Goal: Register for event/course

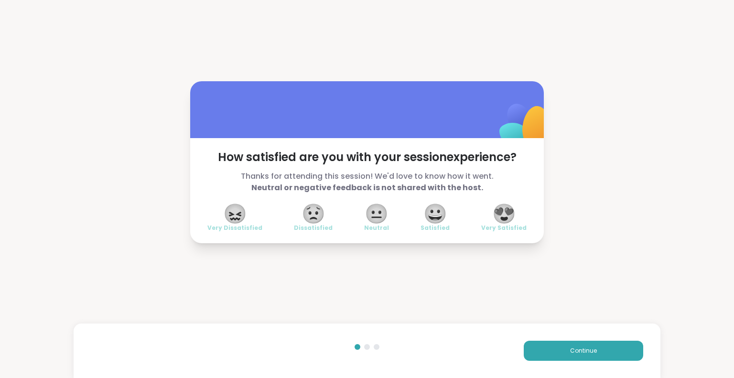
click at [0, 54] on div "How satisfied are you with your session experience? Thanks for attending this s…" at bounding box center [367, 162] width 734 height 325
click at [501, 217] on span "😍" at bounding box center [504, 213] width 24 height 17
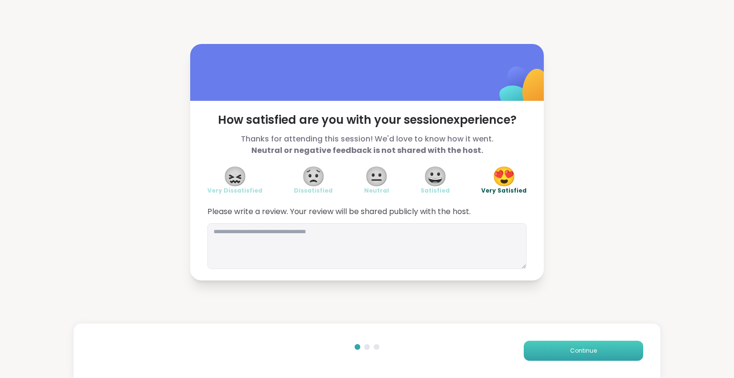
click at [595, 353] on button "Continue" at bounding box center [583, 351] width 119 height 20
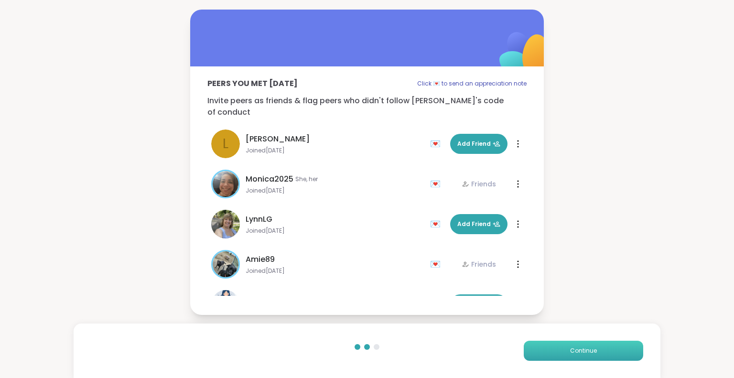
click at [595, 353] on button "Continue" at bounding box center [583, 351] width 119 height 20
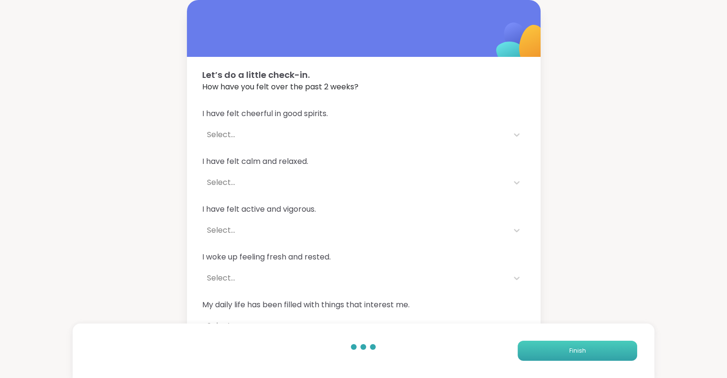
click at [595, 353] on button "Finish" at bounding box center [577, 351] width 119 height 20
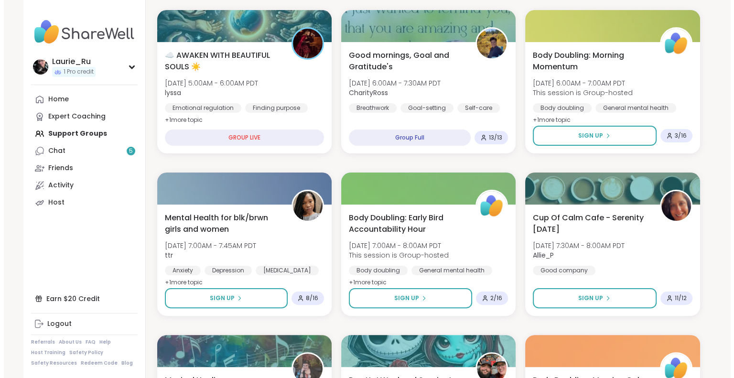
scroll to position [165, 0]
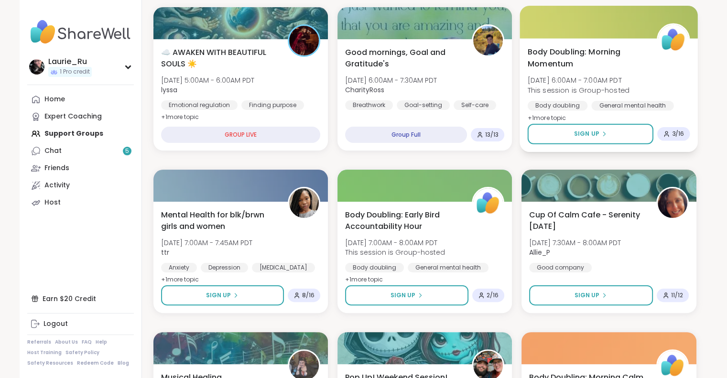
click at [627, 94] on span "This session is Group-hosted" at bounding box center [579, 90] width 102 height 10
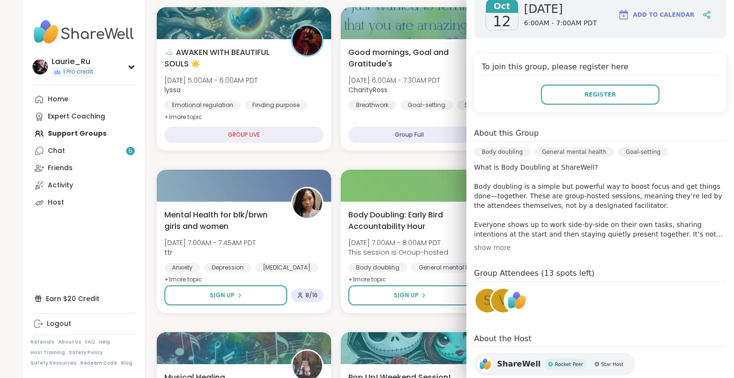
scroll to position [167, 0]
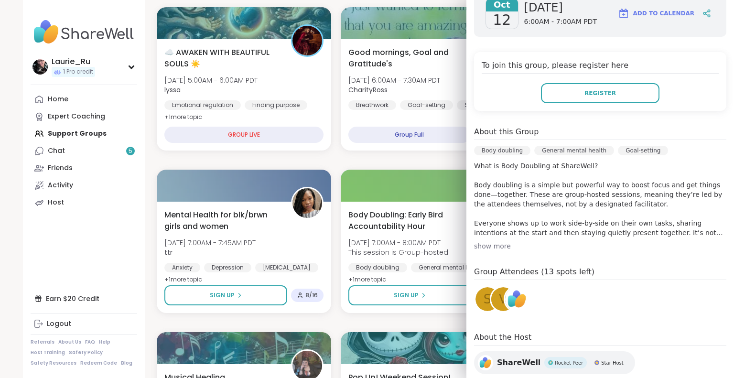
click at [510, 287] on img at bounding box center [517, 299] width 24 height 24
click at [491, 287] on div "v" at bounding box center [503, 299] width 24 height 24
click at [484, 290] on span "s" at bounding box center [488, 299] width 8 height 19
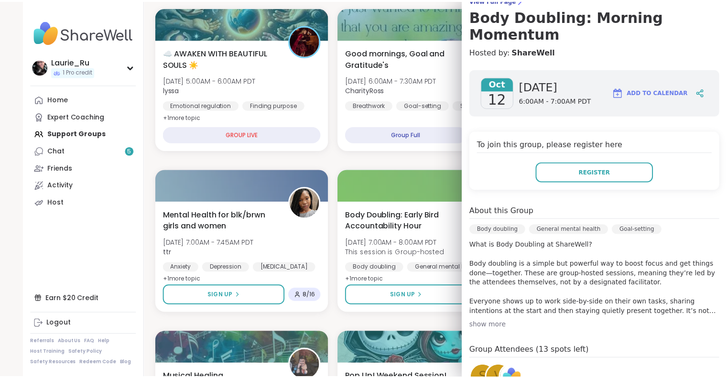
scroll to position [0, 0]
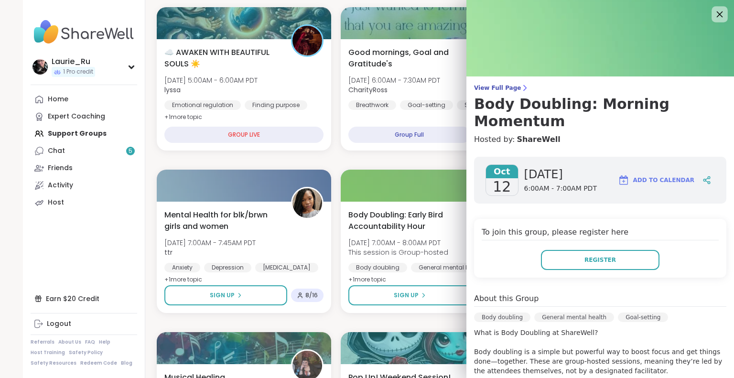
click at [717, 14] on icon at bounding box center [720, 14] width 6 height 6
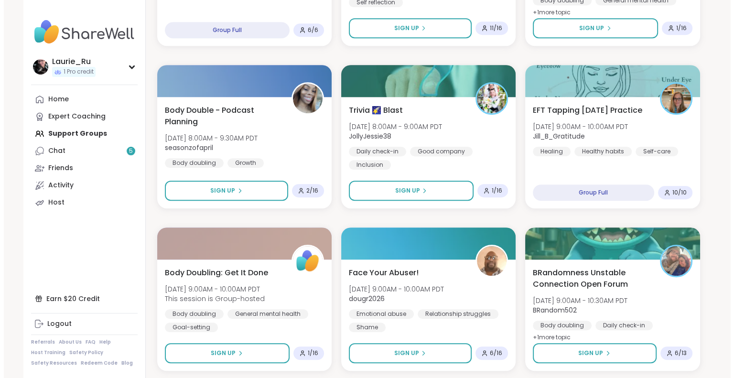
scroll to position [610, 0]
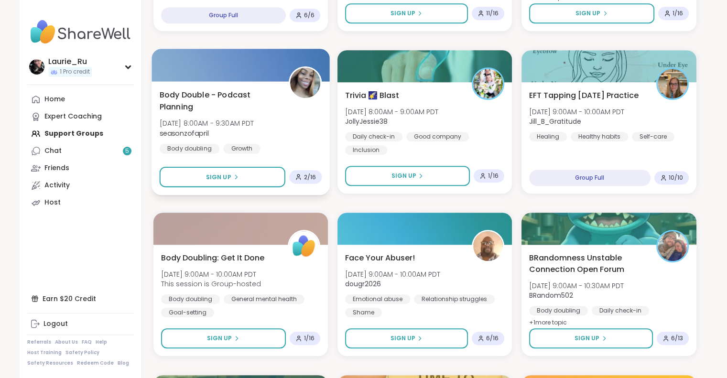
click at [254, 130] on span "seasonzofapril" at bounding box center [206, 133] width 95 height 10
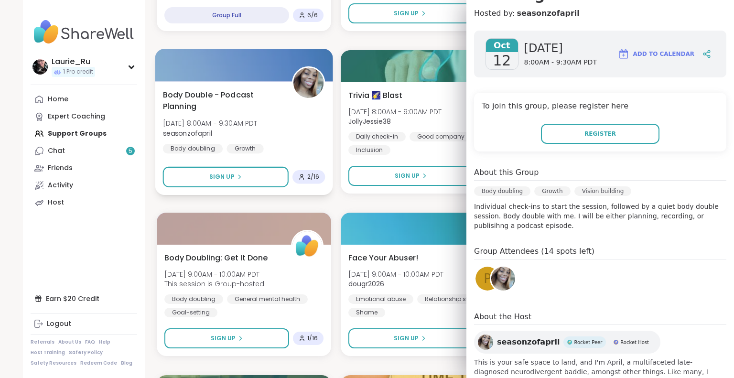
scroll to position [131, 0]
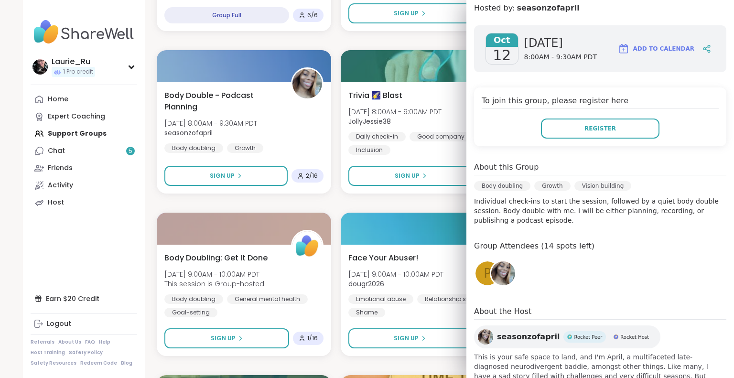
click at [484, 264] on span "p" at bounding box center [488, 273] width 8 height 19
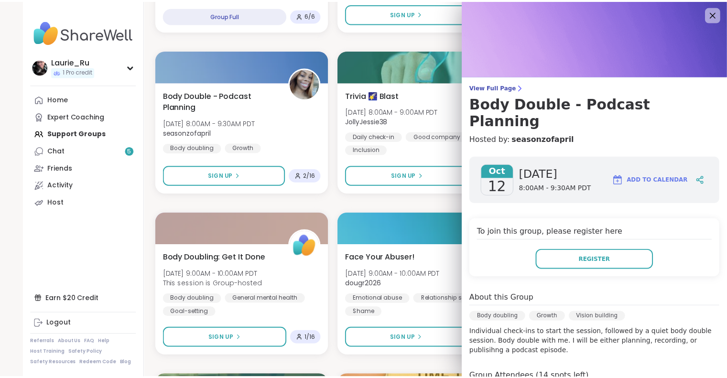
scroll to position [0, 0]
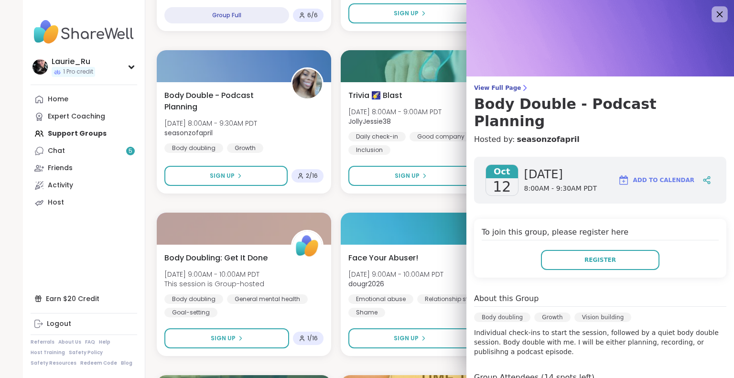
click at [714, 16] on icon at bounding box center [720, 14] width 12 height 12
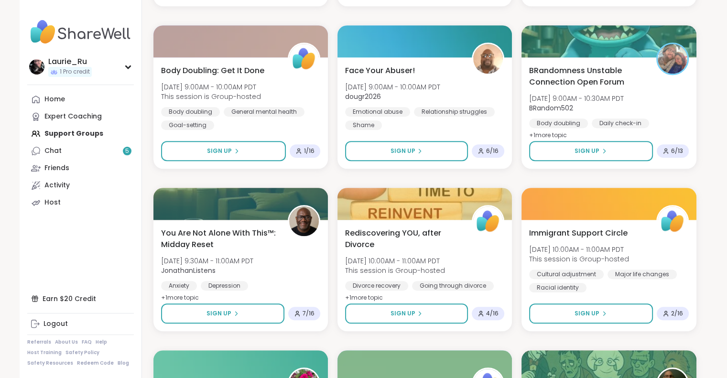
scroll to position [805, 0]
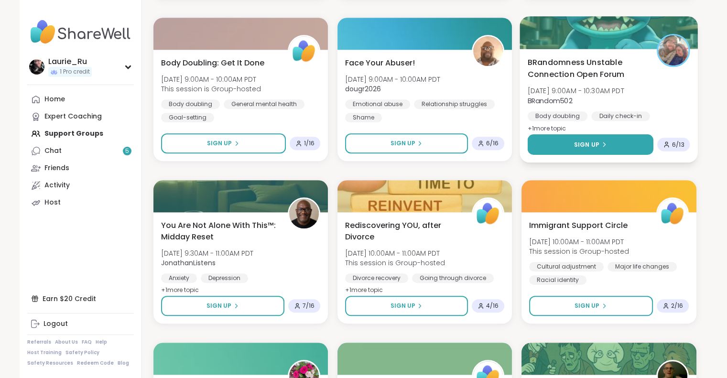
click at [630, 144] on button "Sign Up" at bounding box center [591, 144] width 126 height 21
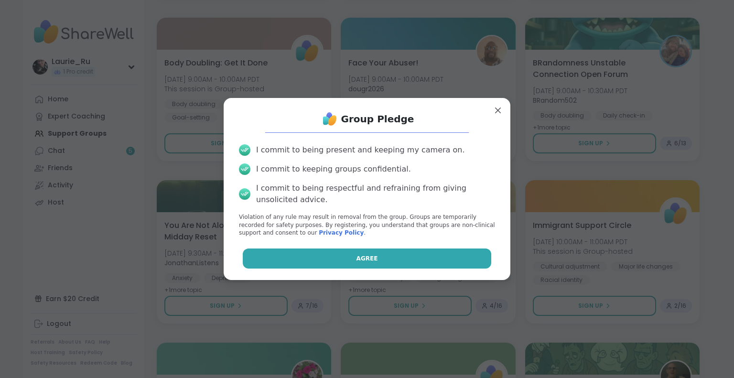
click at [408, 262] on button "Agree" at bounding box center [367, 259] width 249 height 20
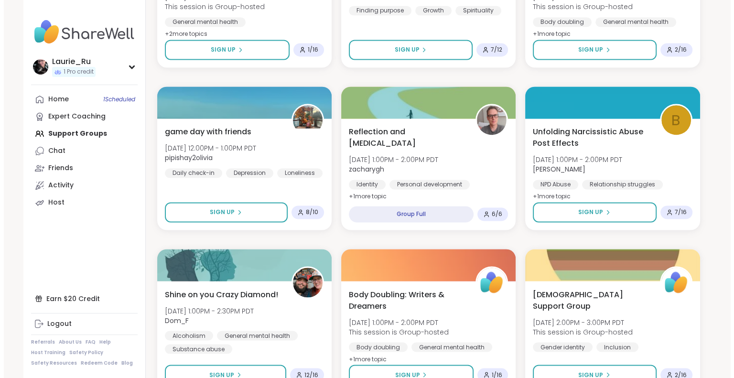
scroll to position [1549, 0]
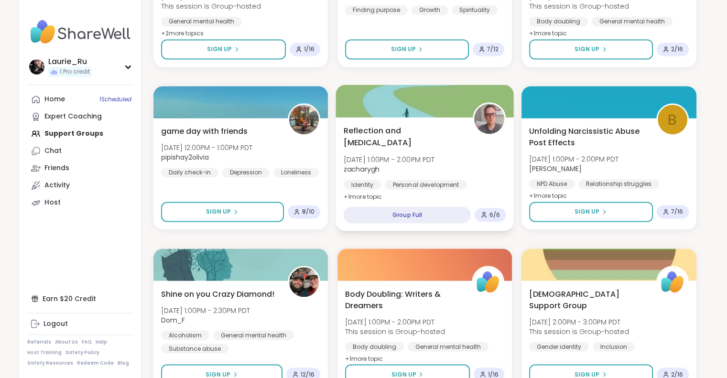
click at [434, 170] on span "zacharygh" at bounding box center [388, 169] width 91 height 10
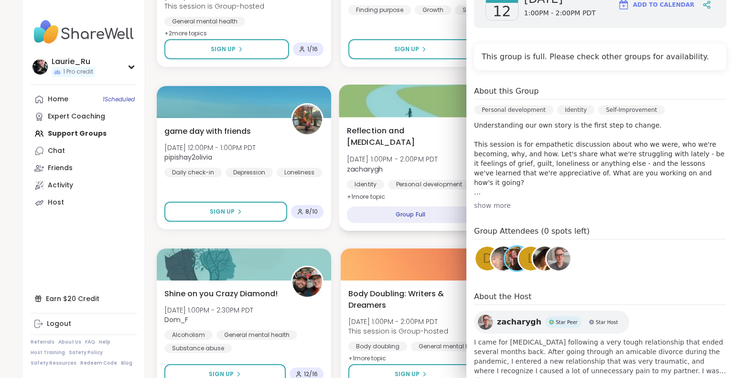
scroll to position [187, 0]
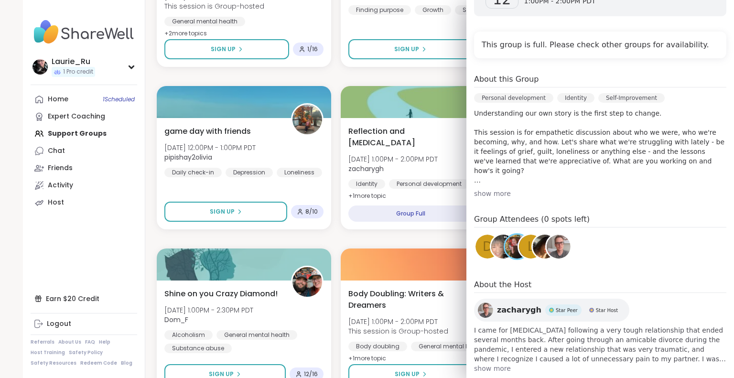
click at [498, 364] on span "show more" at bounding box center [600, 369] width 252 height 10
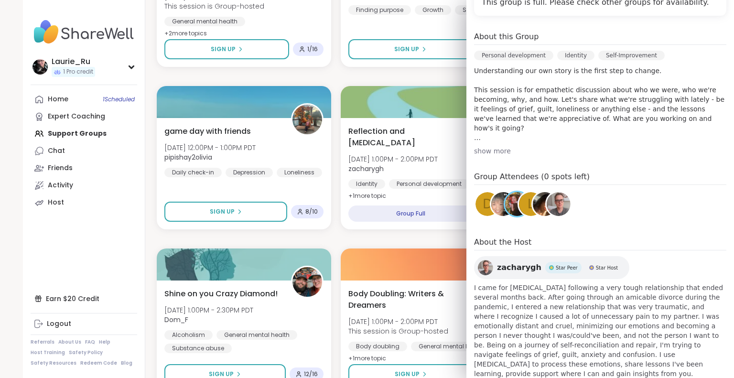
scroll to position [235, 0]
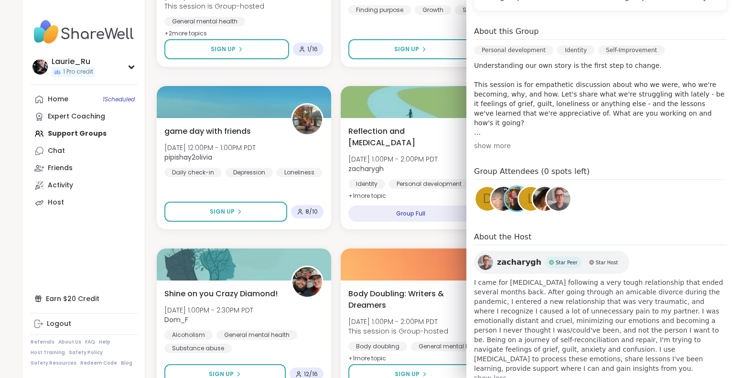
click at [478, 255] on img at bounding box center [485, 262] width 15 height 15
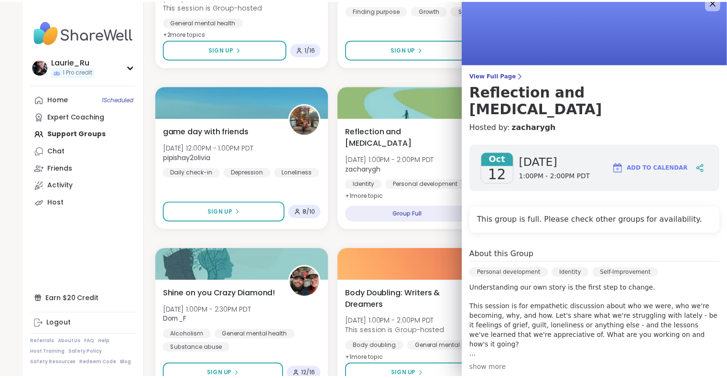
scroll to position [0, 0]
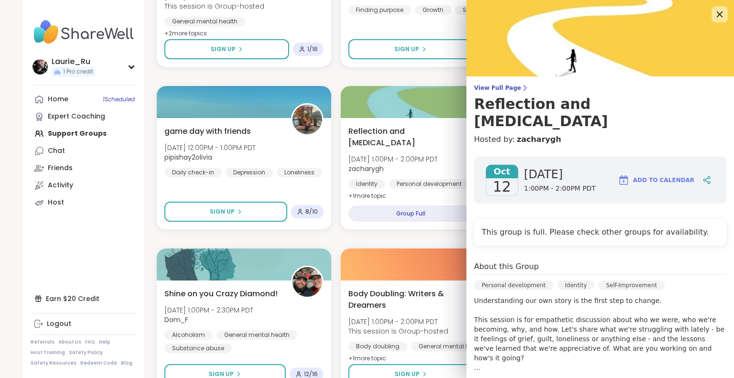
click at [717, 14] on icon at bounding box center [720, 14] width 6 height 6
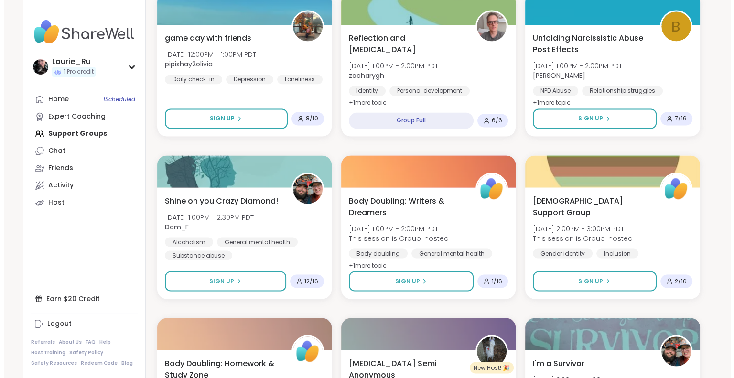
scroll to position [1645, 0]
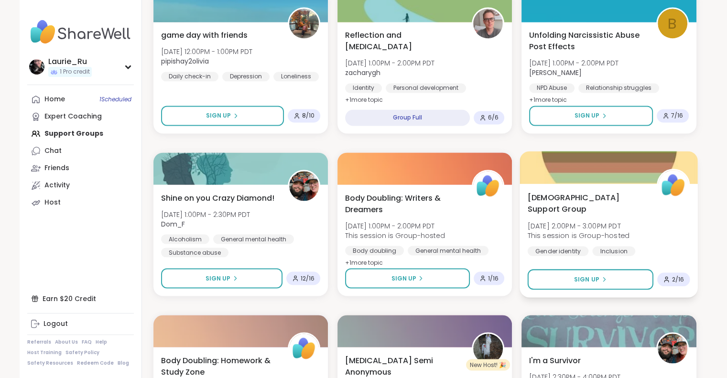
click at [610, 246] on div "Inclusion" at bounding box center [613, 251] width 43 height 10
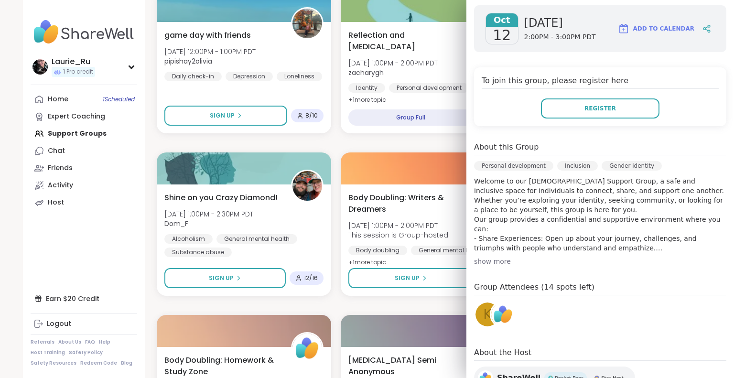
scroll to position [152, 0]
click at [476, 302] on div "K" at bounding box center [488, 314] width 24 height 24
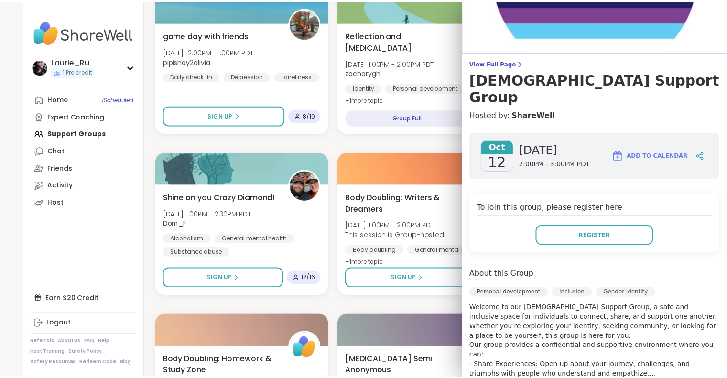
scroll to position [0, 0]
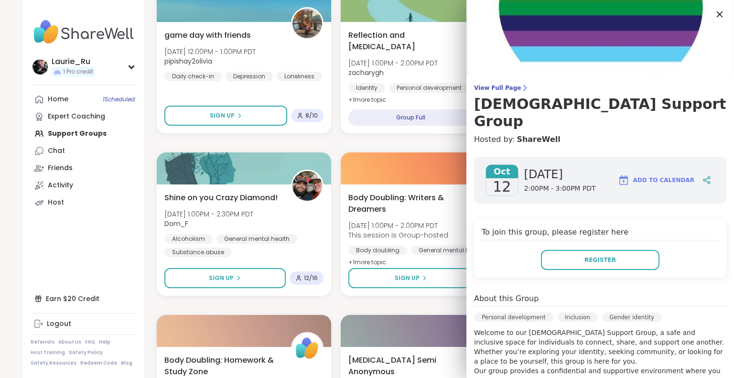
click at [717, 14] on icon at bounding box center [720, 14] width 6 height 6
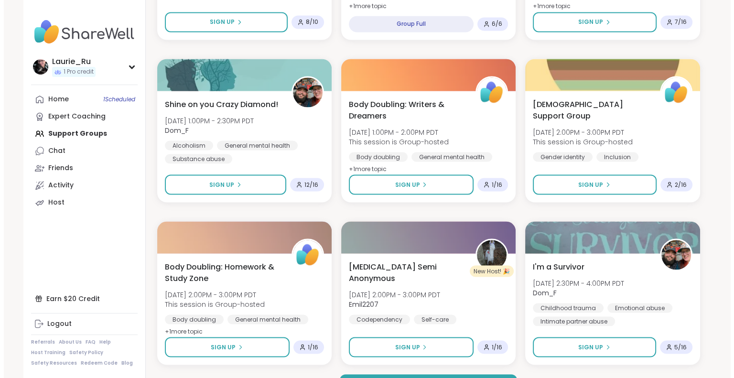
scroll to position [1764, 0]
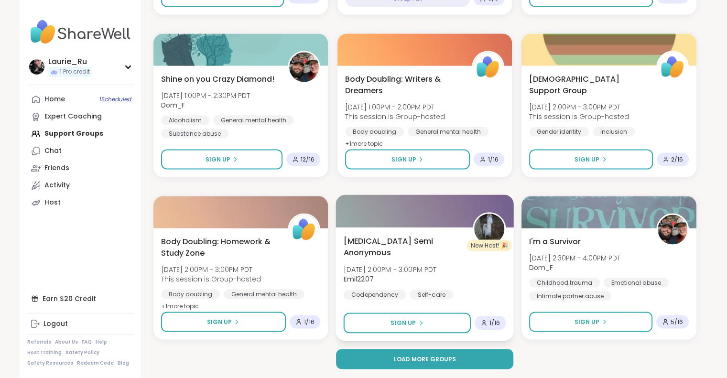
click at [408, 274] on span "Emil2207" at bounding box center [389, 279] width 93 height 10
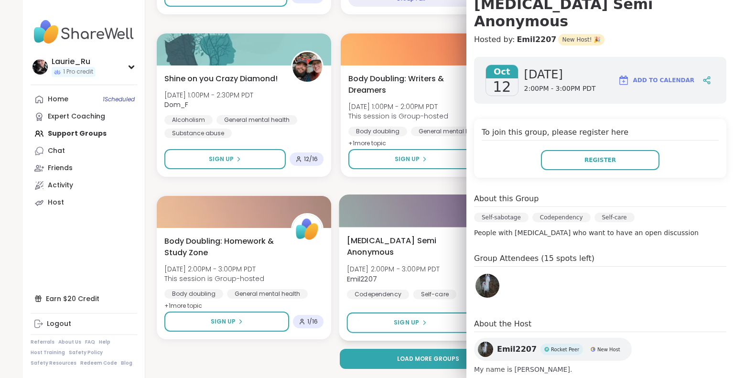
scroll to position [101, 0]
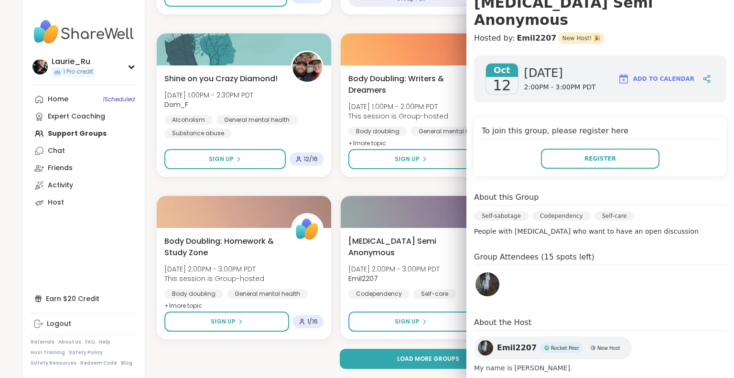
click at [480, 338] on div "Emil2207 Rocket Peer New Host" at bounding box center [553, 347] width 158 height 23
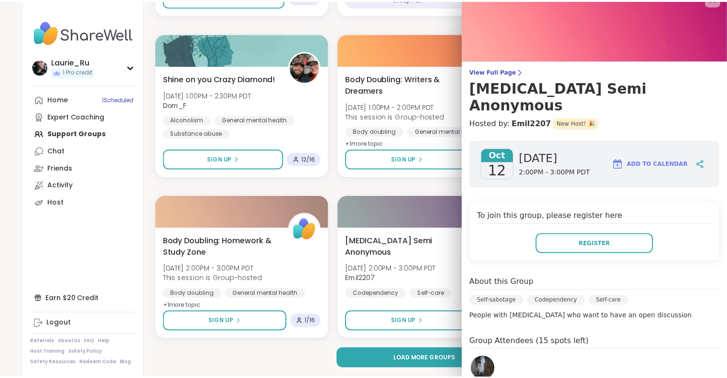
scroll to position [0, 0]
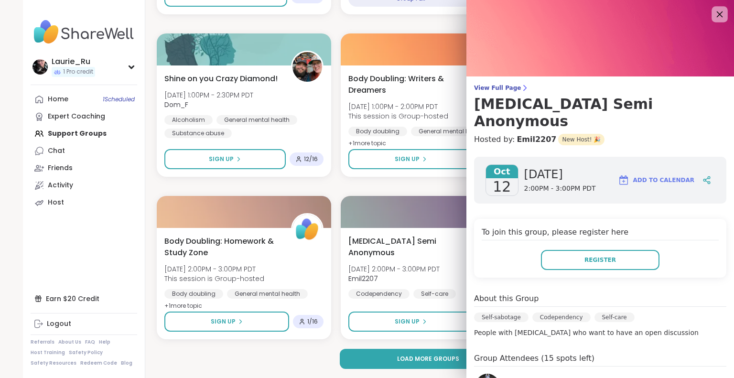
click at [717, 14] on icon at bounding box center [720, 14] width 6 height 6
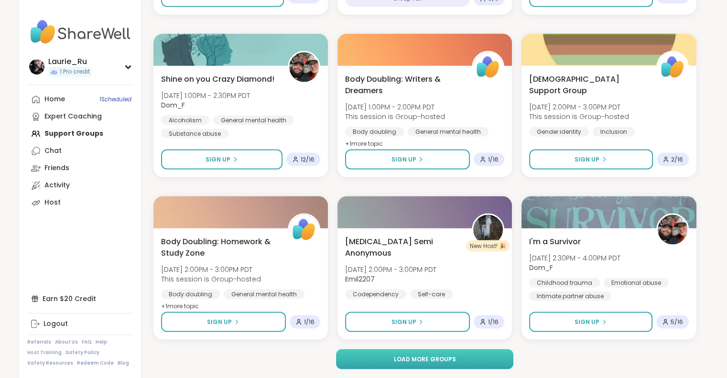
click at [486, 364] on button "Load more groups" at bounding box center [424, 359] width 177 height 20
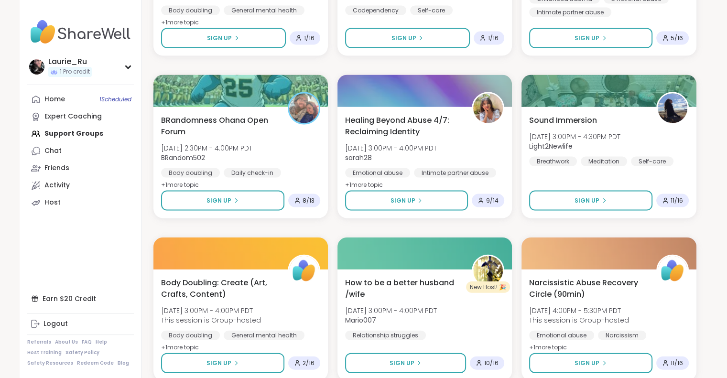
scroll to position [2052, 0]
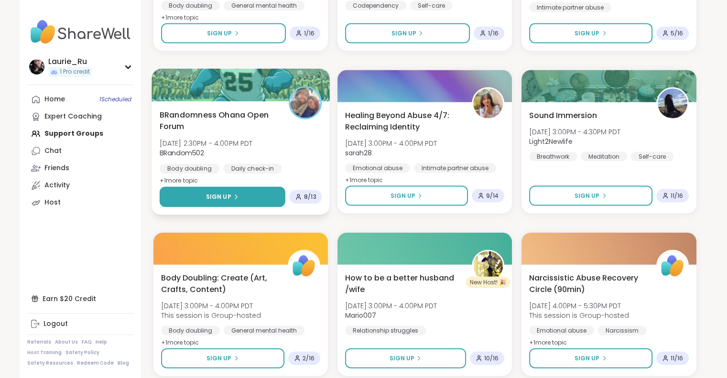
click at [247, 201] on button "Sign Up" at bounding box center [222, 197] width 126 height 21
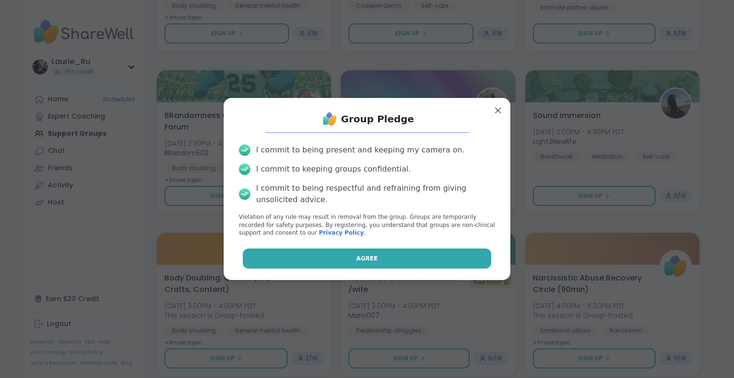
click at [457, 266] on button "Agree" at bounding box center [367, 259] width 249 height 20
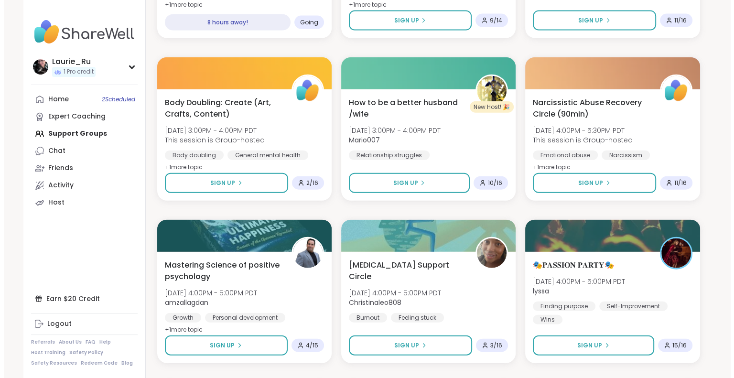
scroll to position [2229, 0]
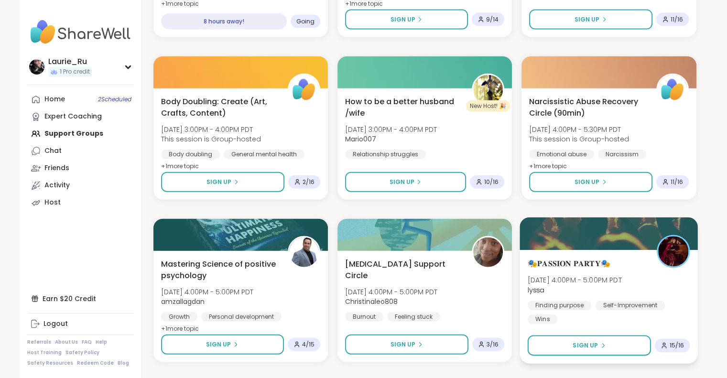
click at [635, 304] on div "Self-Improvement" at bounding box center [630, 306] width 70 height 10
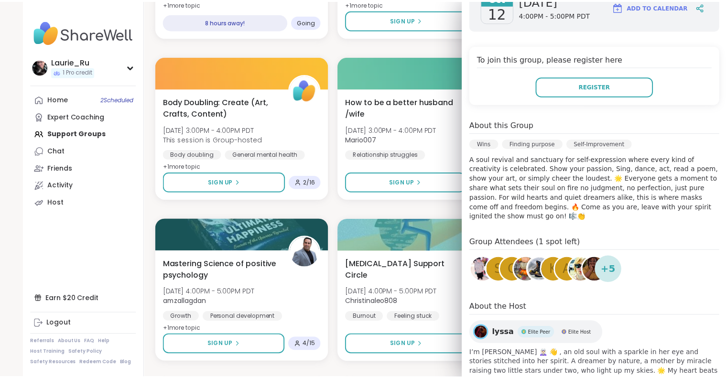
scroll to position [157, 0]
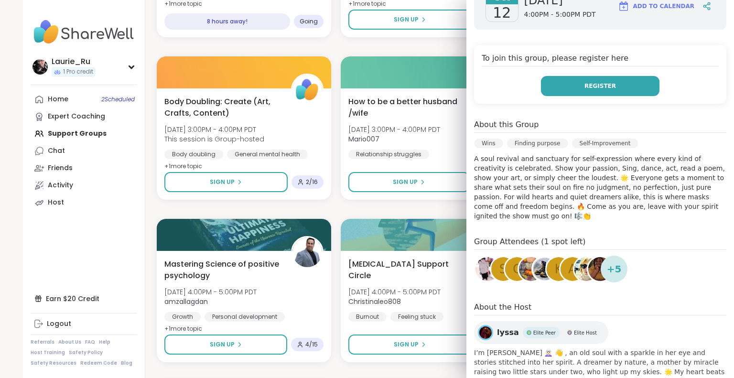
click at [624, 85] on button "Register" at bounding box center [600, 86] width 119 height 20
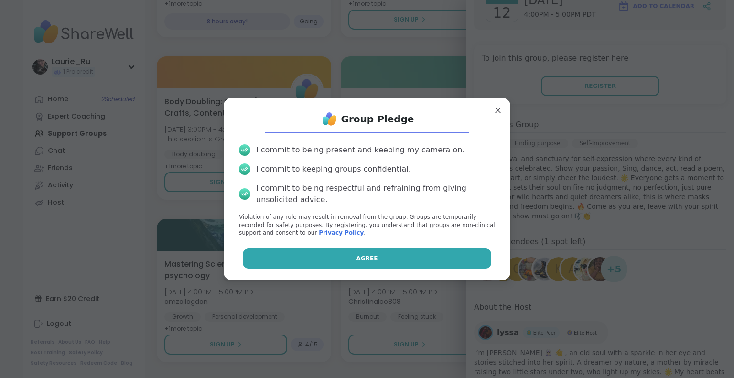
click at [443, 261] on button "Agree" at bounding box center [367, 259] width 249 height 20
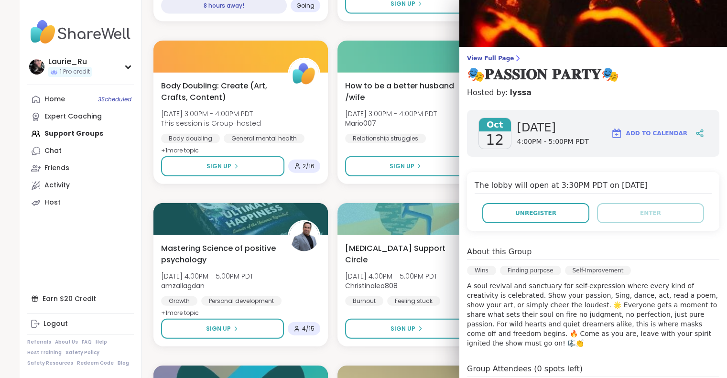
scroll to position [0, 0]
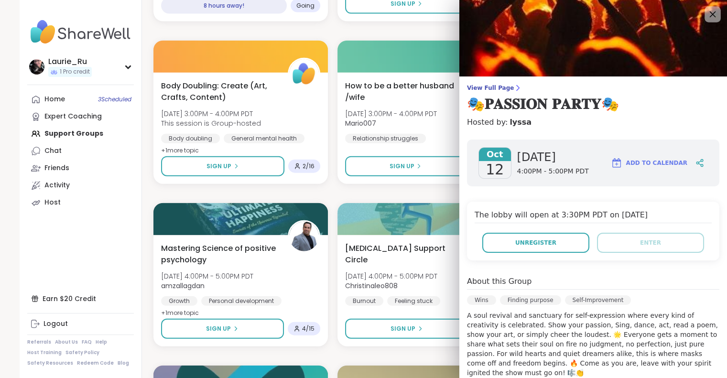
click at [707, 8] on div at bounding box center [712, 14] width 16 height 16
click at [706, 14] on icon at bounding box center [712, 14] width 12 height 12
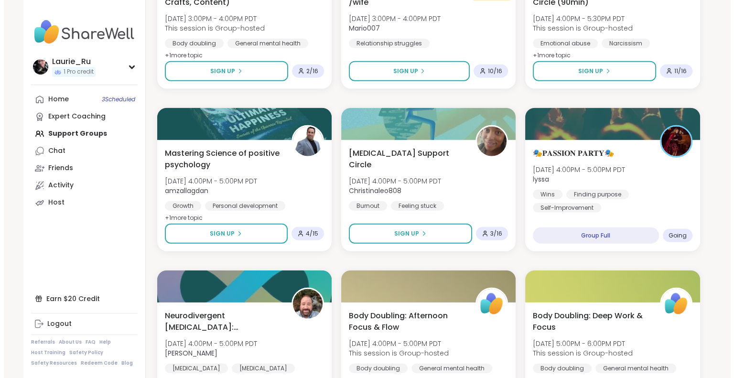
scroll to position [2341, 0]
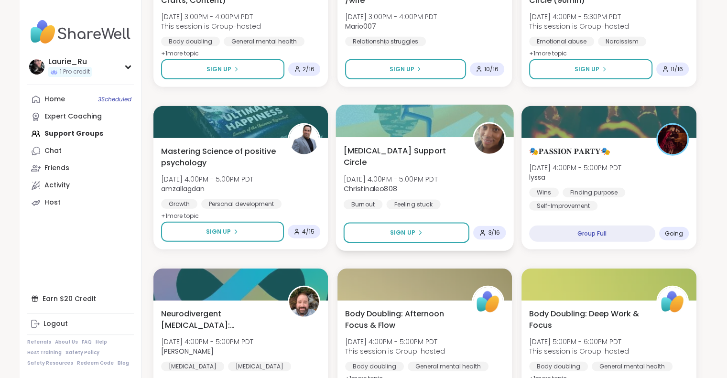
click at [465, 200] on div "Burnout Feeling stuck General mental health" at bounding box center [424, 211] width 162 height 23
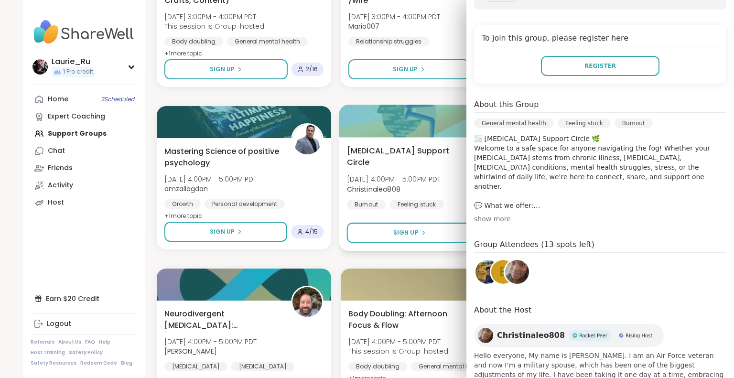
scroll to position [198, 0]
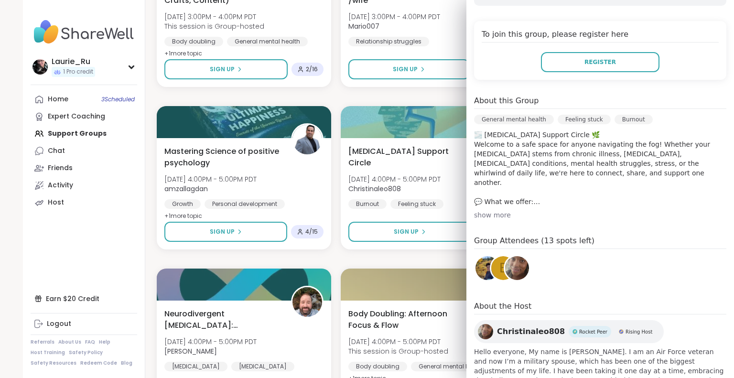
click at [488, 210] on div "show more" at bounding box center [600, 215] width 252 height 10
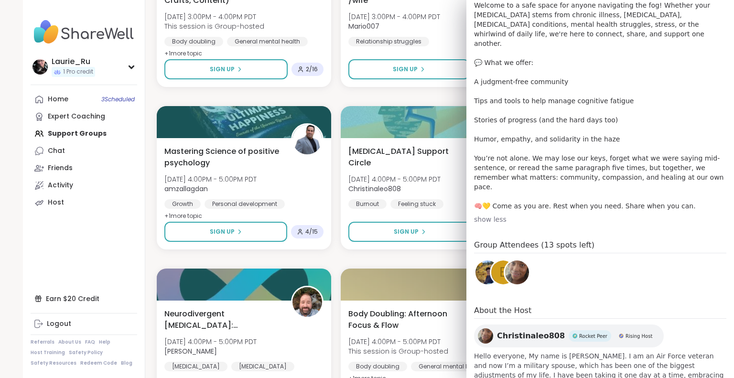
scroll to position [344, 0]
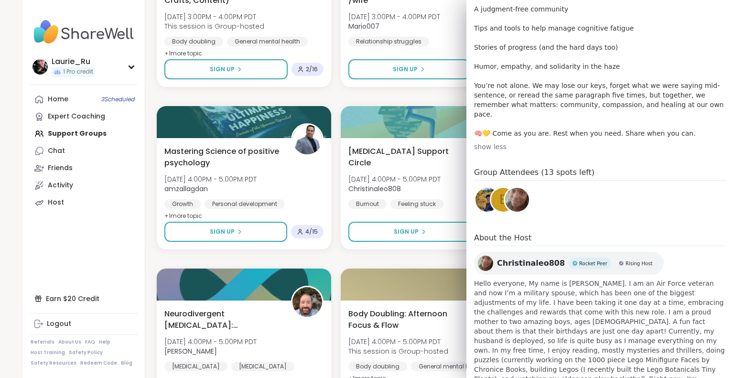
scroll to position [411, 0]
click at [499, 189] on span "e" at bounding box center [503, 198] width 8 height 19
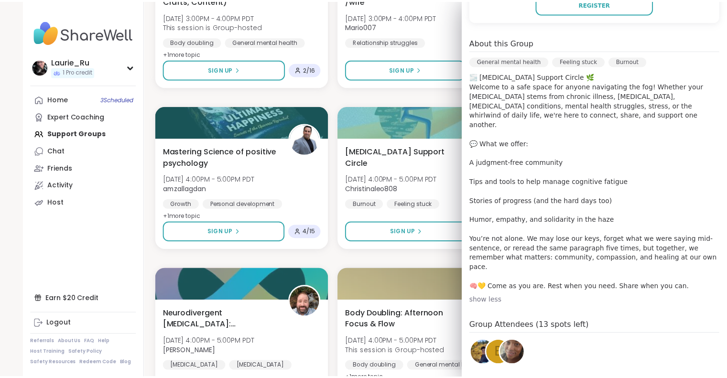
scroll to position [0, 0]
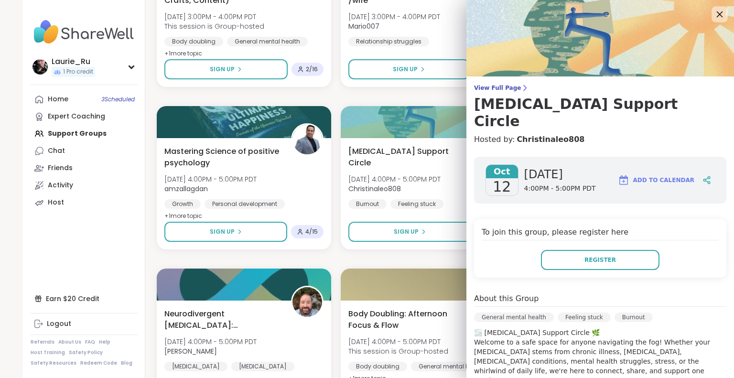
click at [717, 15] on icon at bounding box center [720, 14] width 6 height 6
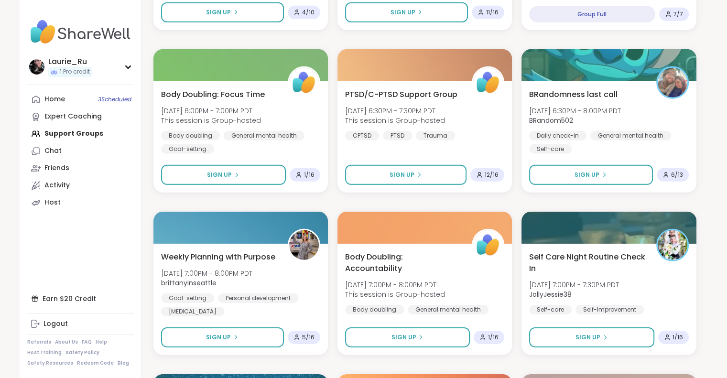
scroll to position [2890, 0]
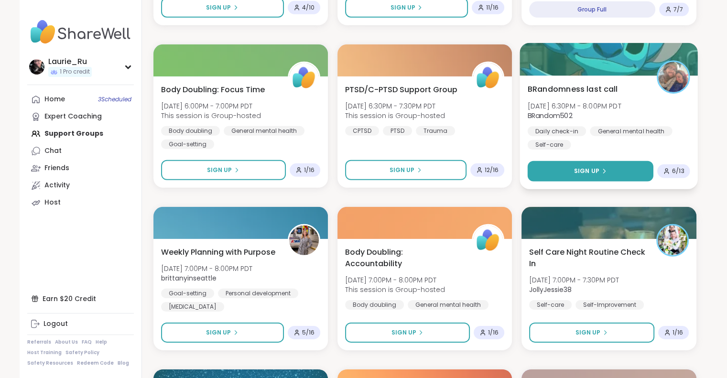
click at [637, 167] on button "Sign Up" at bounding box center [591, 171] width 126 height 21
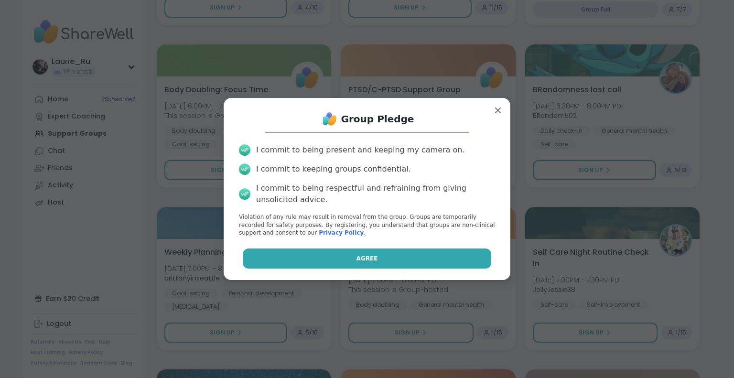
click at [470, 258] on button "Agree" at bounding box center [367, 259] width 249 height 20
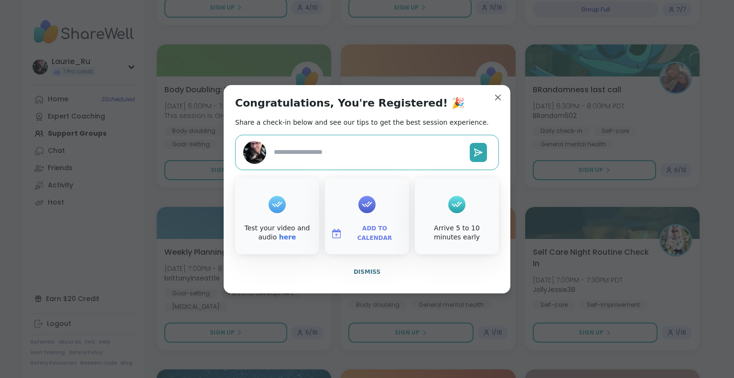
type textarea "*"
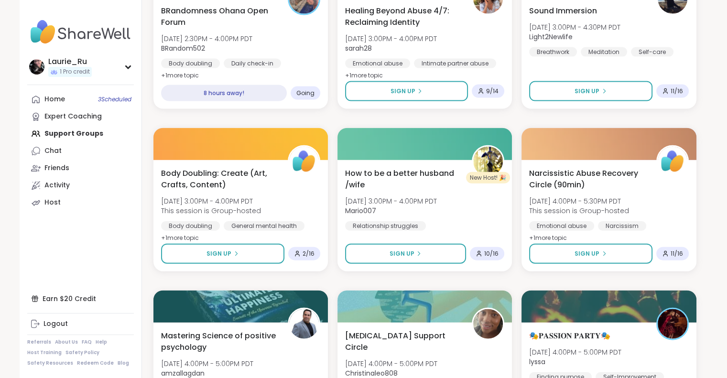
scroll to position [2154, 0]
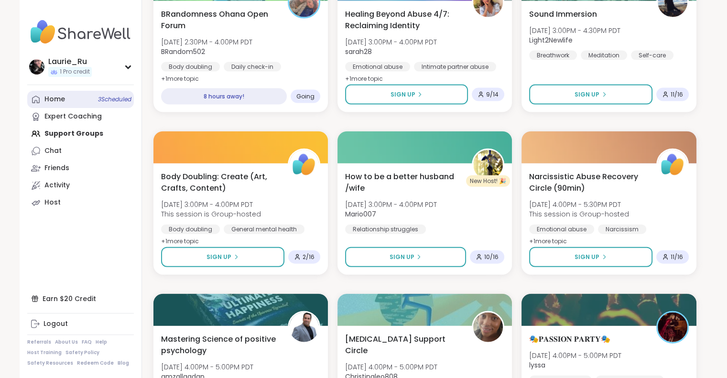
click at [119, 100] on span "3 Scheduled" at bounding box center [114, 100] width 33 height 8
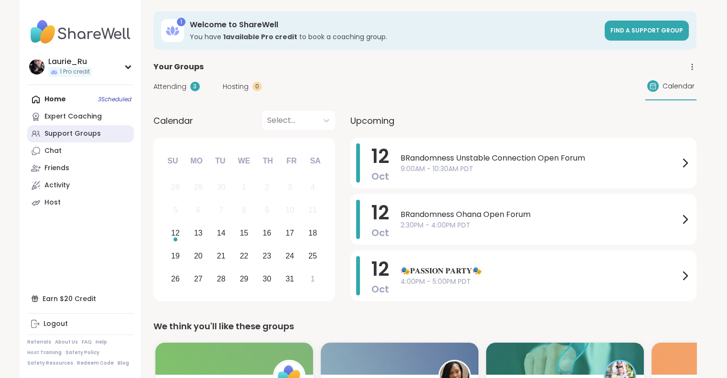
click at [91, 128] on link "Support Groups" at bounding box center [80, 133] width 107 height 17
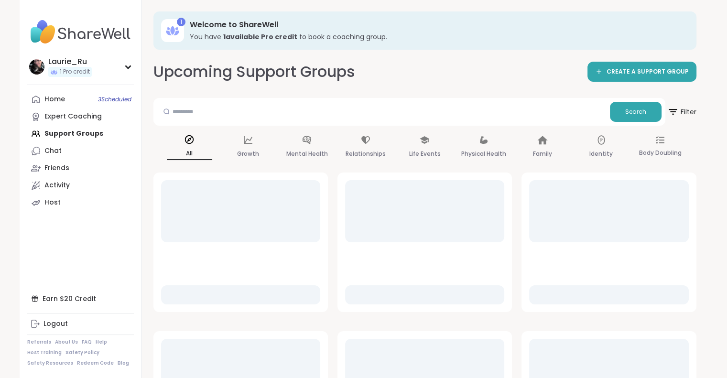
click at [615, 360] on div at bounding box center [608, 370] width 159 height 62
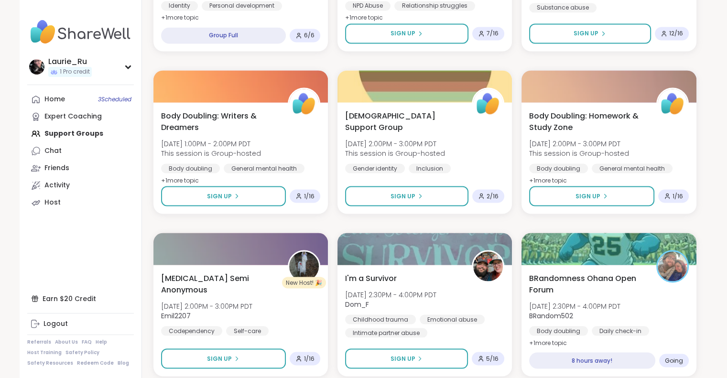
scroll to position [1764, 0]
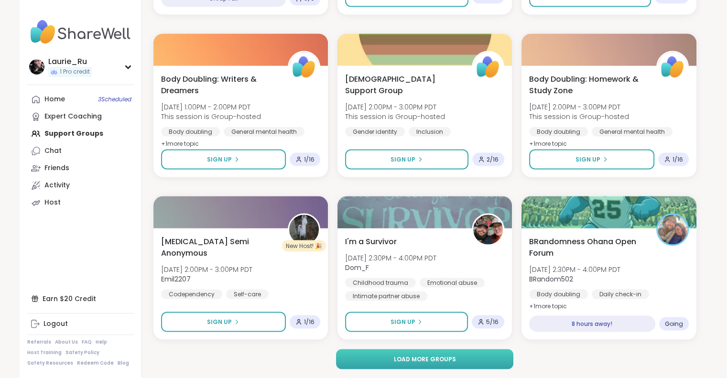
click at [490, 359] on button "Load more groups" at bounding box center [424, 359] width 177 height 20
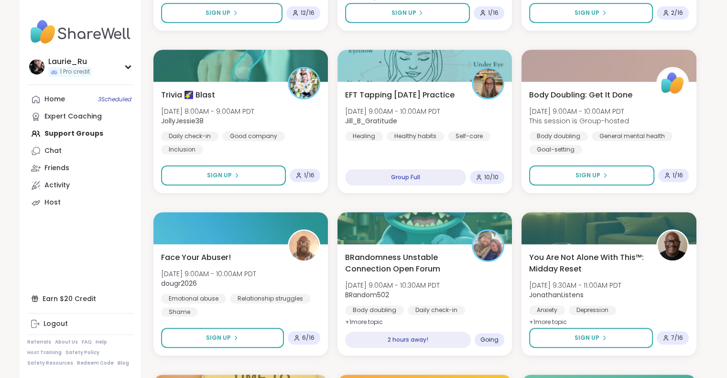
scroll to position [614, 0]
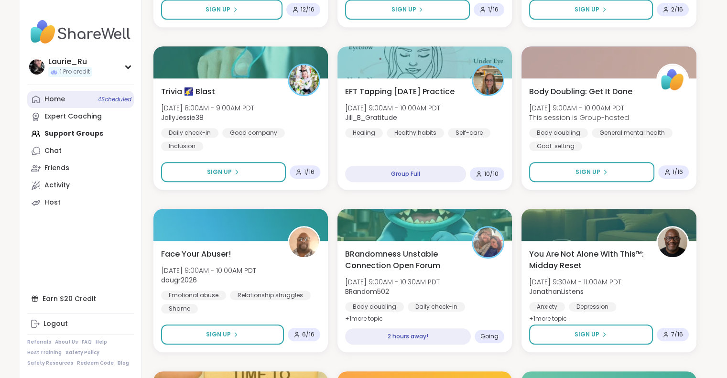
click at [124, 99] on span "4 Scheduled" at bounding box center [114, 100] width 34 height 8
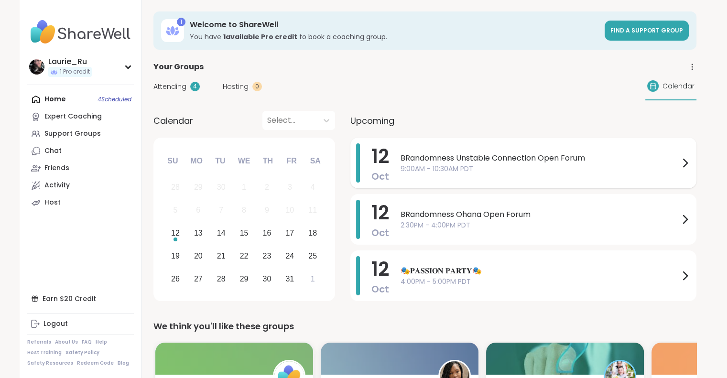
click at [508, 169] on span "9:00AM - 10:30AM PDT" at bounding box center [539, 169] width 279 height 10
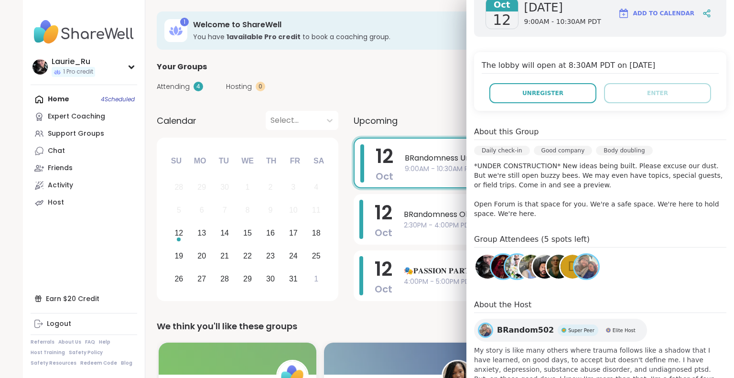
scroll to position [173, 0]
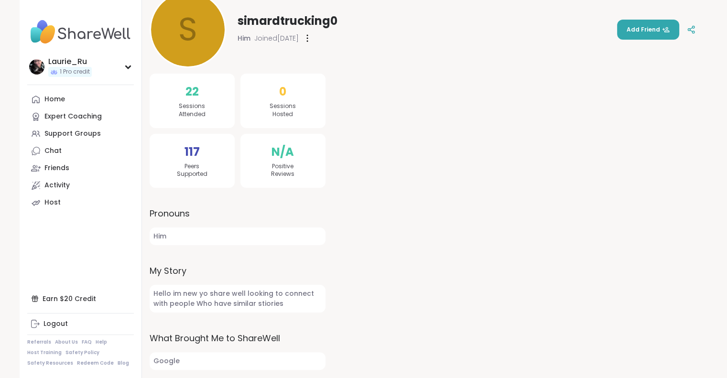
scroll to position [122, 0]
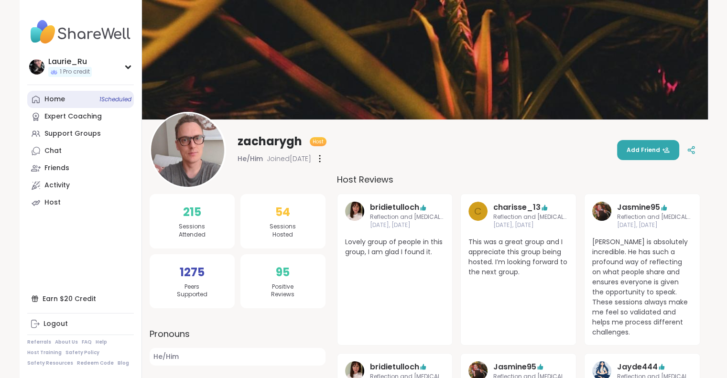
click at [122, 100] on span "1 Scheduled" at bounding box center [115, 100] width 32 height 8
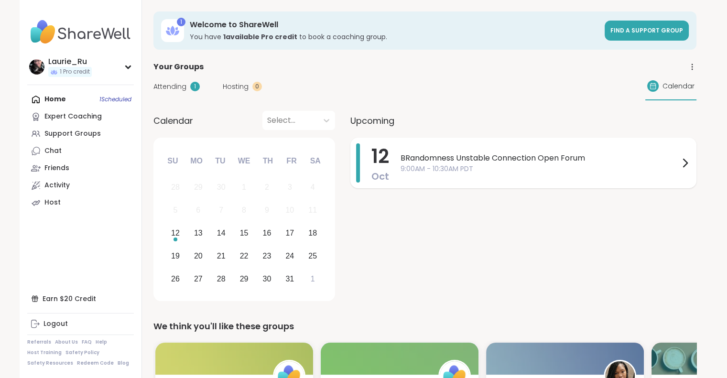
click at [663, 164] on span "9:00AM - 10:30AM PDT" at bounding box center [539, 169] width 279 height 10
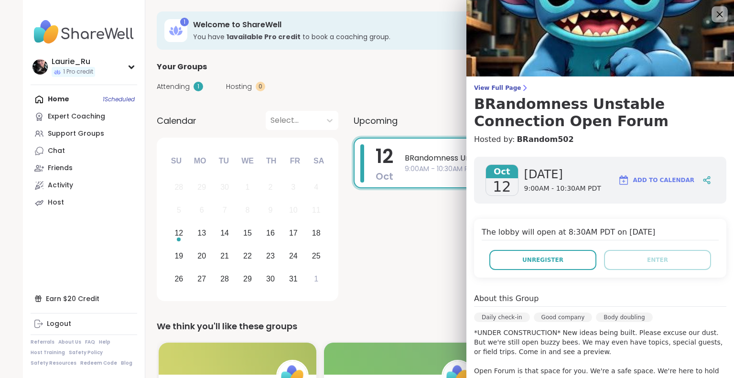
click at [717, 14] on icon at bounding box center [720, 14] width 6 height 6
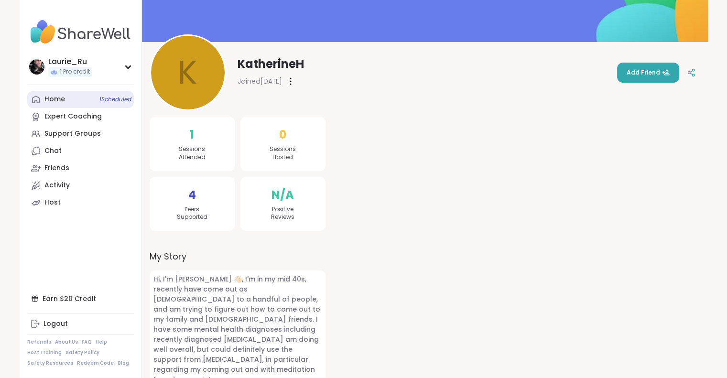
click at [108, 99] on span "1 Scheduled" at bounding box center [115, 100] width 32 height 8
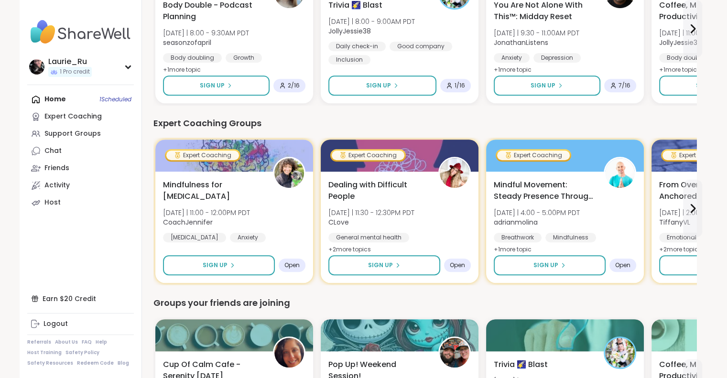
scroll to position [563, 0]
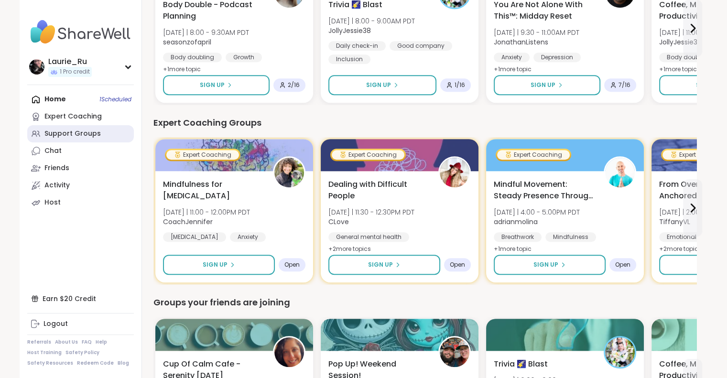
click at [65, 135] on div "Support Groups" at bounding box center [72, 134] width 56 height 10
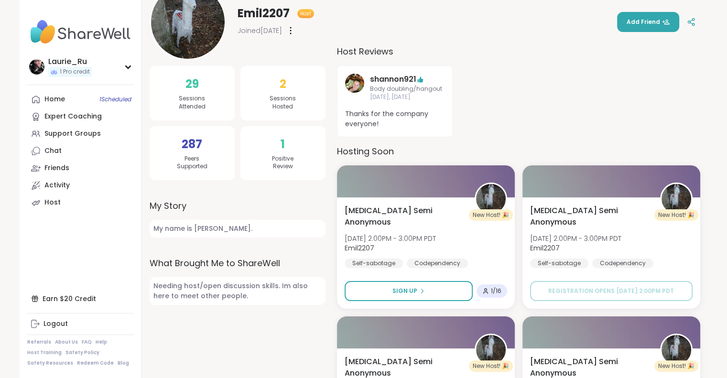
scroll to position [128, 0]
